Goal: Find contact information: Find contact information

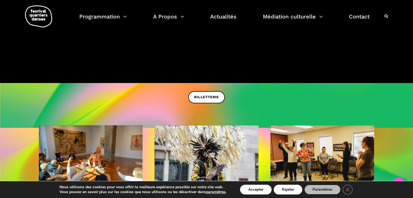
scroll to position [149, 0]
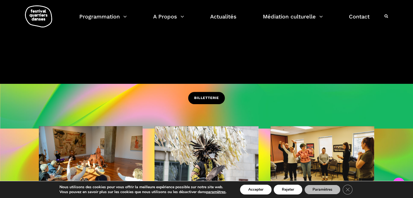
click at [217, 94] on link "BILLETTERIE" at bounding box center [206, 98] width 37 height 12
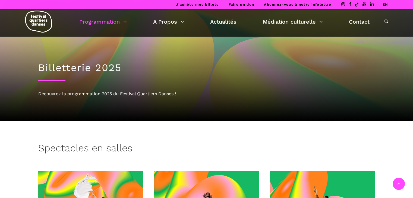
scroll to position [129, 0]
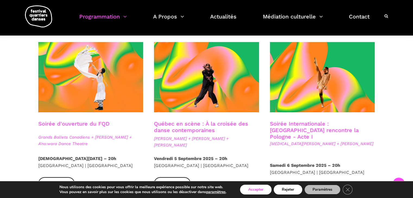
click at [265, 190] on button "Accepter" at bounding box center [256, 190] width 32 height 10
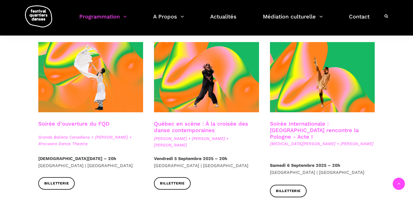
click at [65, 182] on span "Billetterie" at bounding box center [56, 184] width 25 height 6
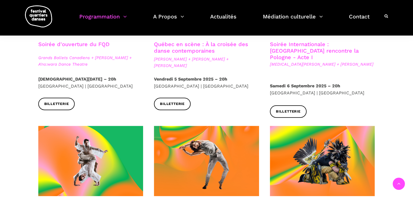
scroll to position [179, 0]
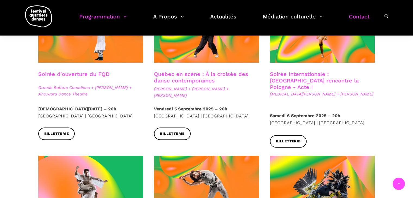
click at [354, 18] on link "Contact" at bounding box center [359, 20] width 21 height 16
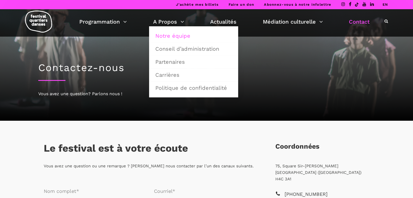
click at [176, 33] on link "Notre équipe" at bounding box center [193, 36] width 83 height 12
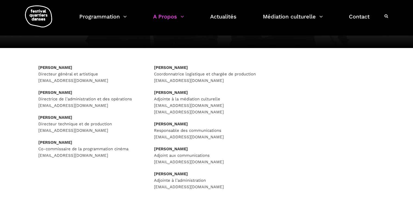
scroll to position [66, 0]
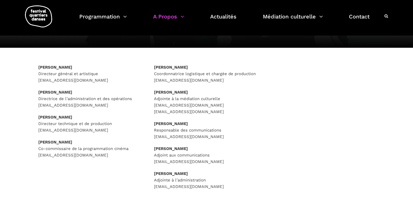
click at [165, 136] on p "[PERSON_NAME] Responsable des communications [EMAIL_ADDRESS][DOMAIN_NAME]" at bounding box center [206, 131] width 105 height 20
drag, startPoint x: 237, startPoint y: 138, endPoint x: 149, endPoint y: 139, distance: 87.8
click at [149, 139] on div "[PERSON_NAME] Coordonnatrice logistique et chargée de production [EMAIL_ADDRESS…" at bounding box center [207, 134] width 116 height 140
copy p "[EMAIL_ADDRESS][DOMAIN_NAME]"
drag, startPoint x: 106, startPoint y: 78, endPoint x: 34, endPoint y: 82, distance: 72.6
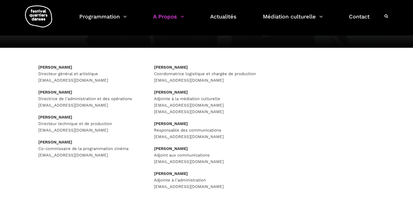
click at [34, 82] on div "[PERSON_NAME] Directeur général et artistique [EMAIL_ADDRESS][DOMAIN_NAME] [PER…" at bounding box center [91, 118] width 116 height 108
copy p "[EMAIL_ADDRESS][DOMAIN_NAME]"
